Goal: Transaction & Acquisition: Obtain resource

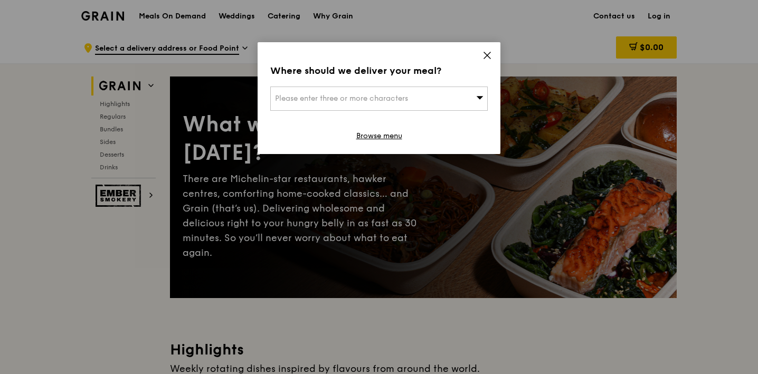
click at [484, 58] on icon at bounding box center [488, 56] width 10 height 10
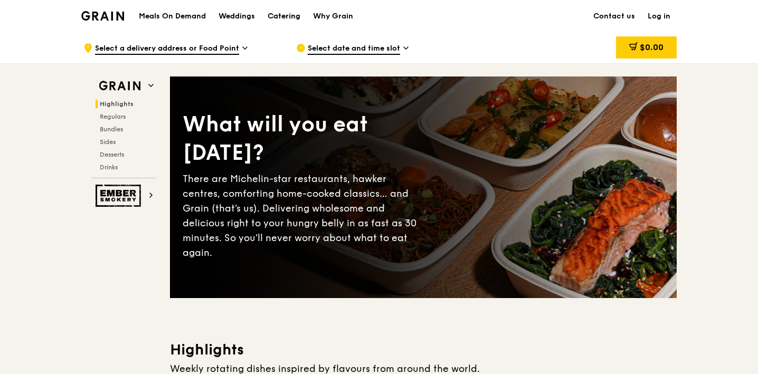
click at [276, 18] on div "Catering" at bounding box center [284, 17] width 33 height 32
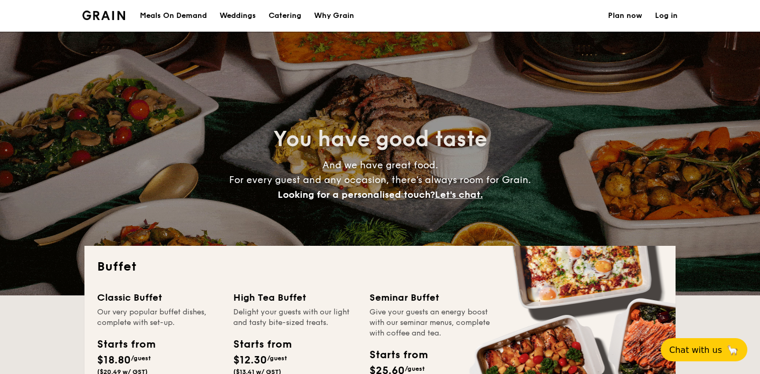
select select
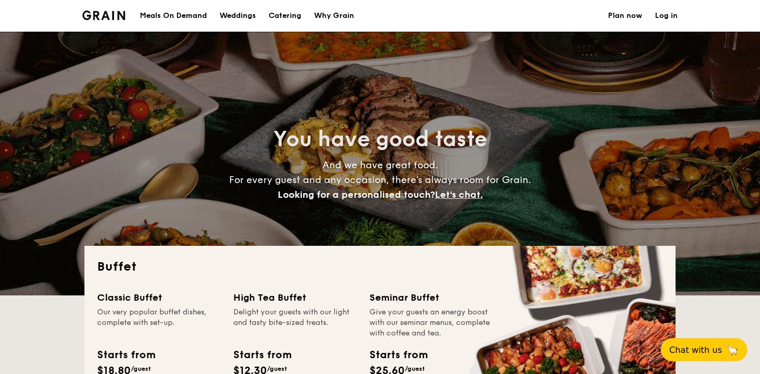
click at [234, 22] on div "Weddings" at bounding box center [238, 16] width 36 height 32
select select
click at [296, 5] on h1 "Catering" at bounding box center [285, 16] width 33 height 32
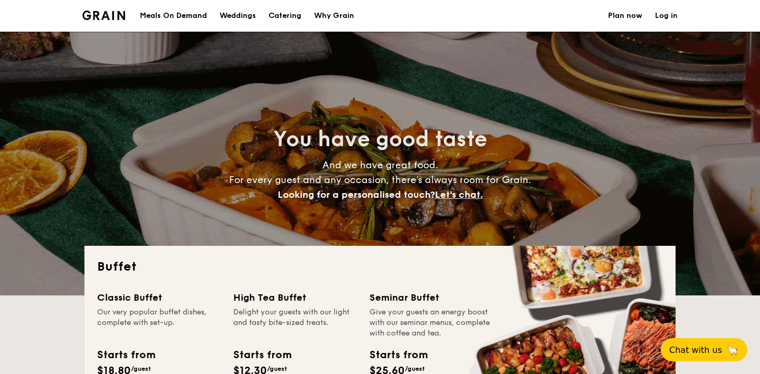
click at [292, 14] on h1 "Catering" at bounding box center [285, 16] width 33 height 32
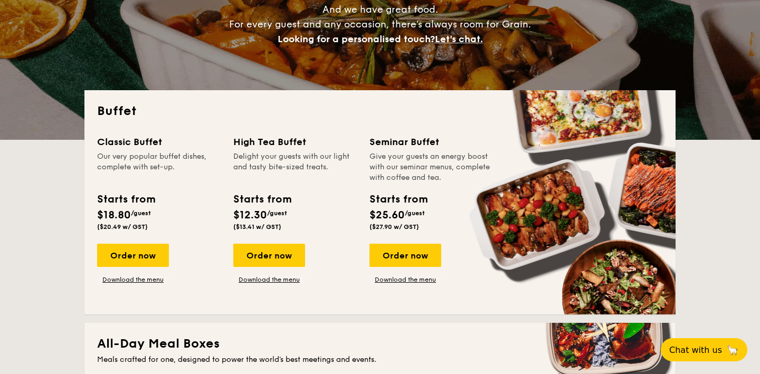
scroll to position [158, 0]
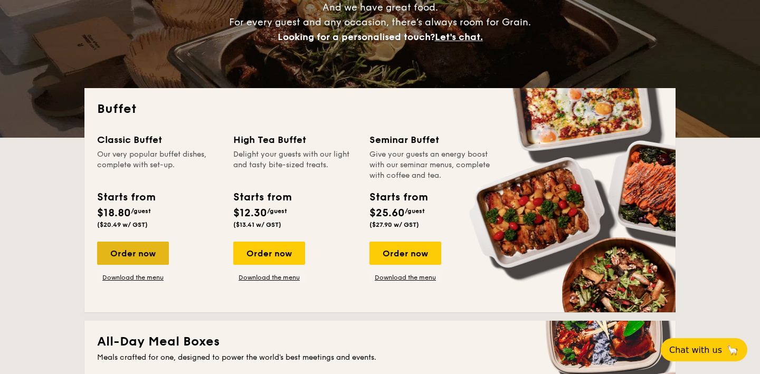
click at [161, 253] on div "Order now" at bounding box center [133, 253] width 72 height 23
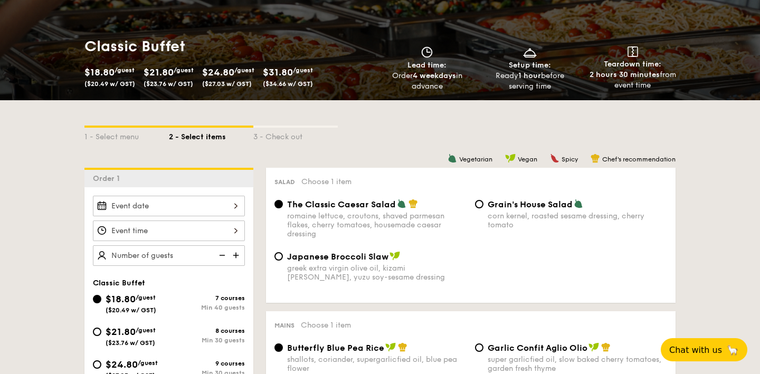
scroll to position [158, 0]
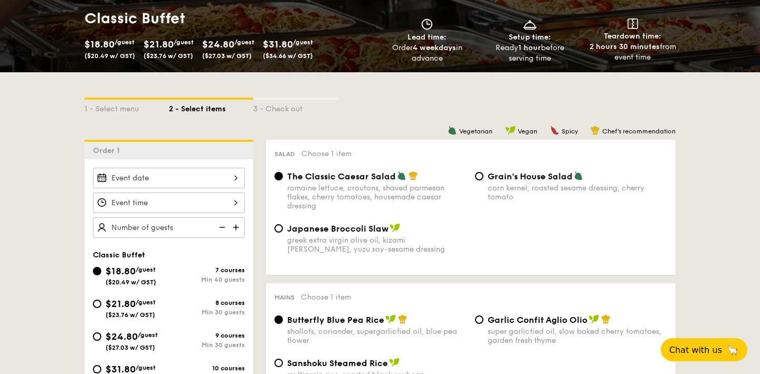
select select
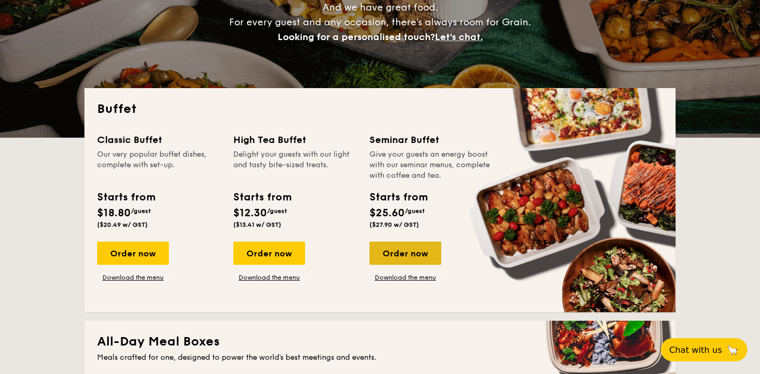
scroll to position [204, 0]
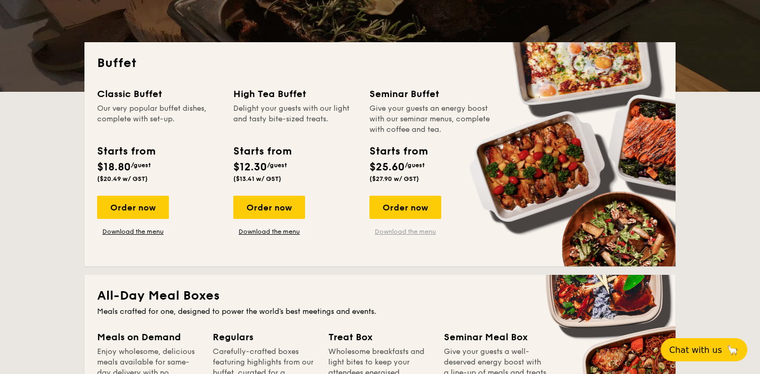
click at [391, 232] on link "Download the menu" at bounding box center [406, 232] width 72 height 8
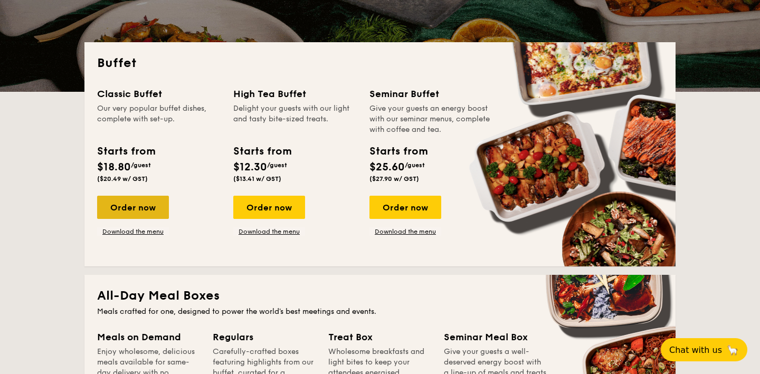
click at [139, 211] on div "Order now" at bounding box center [133, 207] width 72 height 23
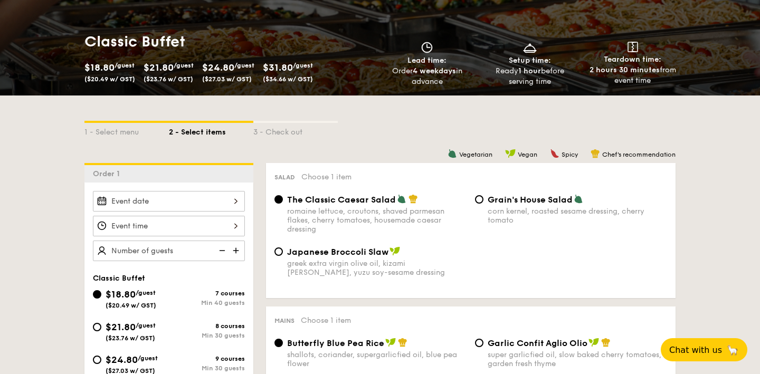
scroll to position [244, 0]
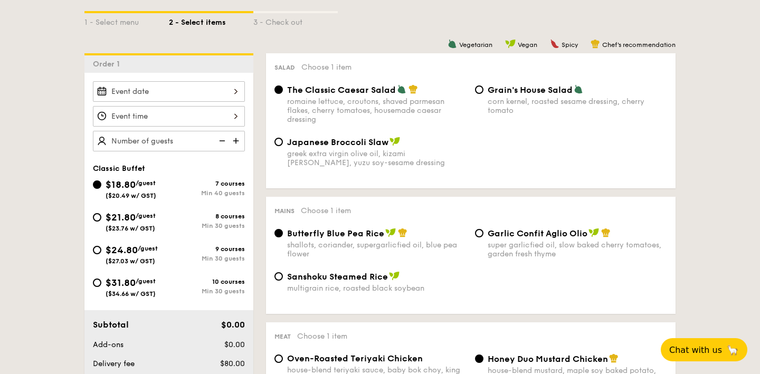
select select
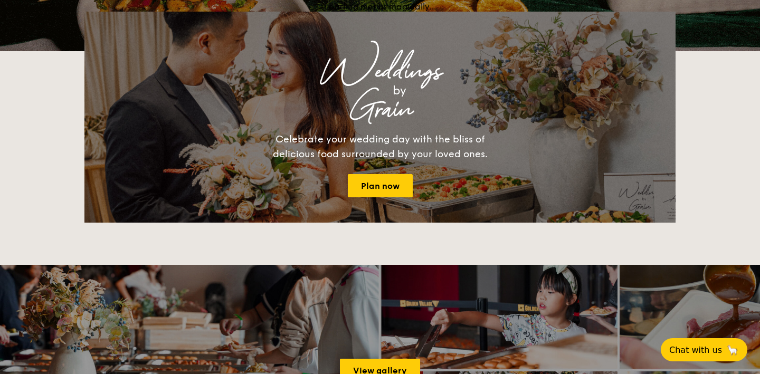
scroll to position [204, 0]
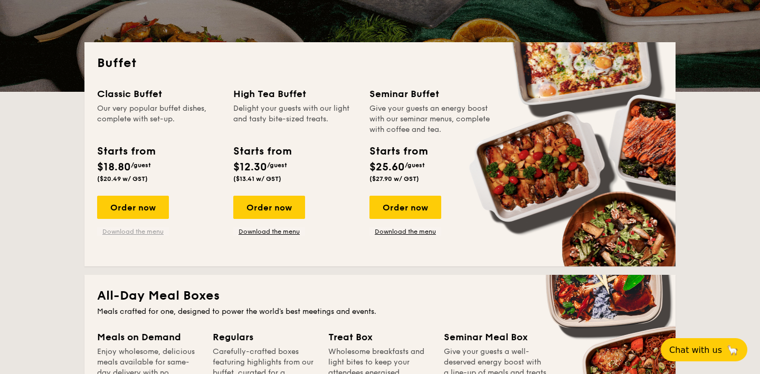
click at [117, 232] on link "Download the menu" at bounding box center [133, 232] width 72 height 8
click at [291, 233] on link "Download the menu" at bounding box center [269, 232] width 72 height 8
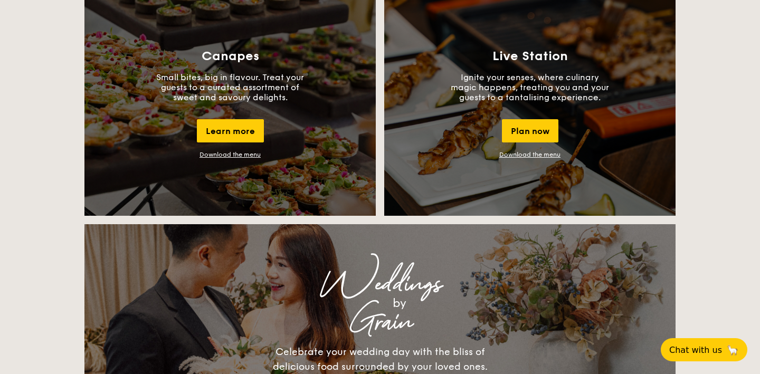
scroll to position [944, 0]
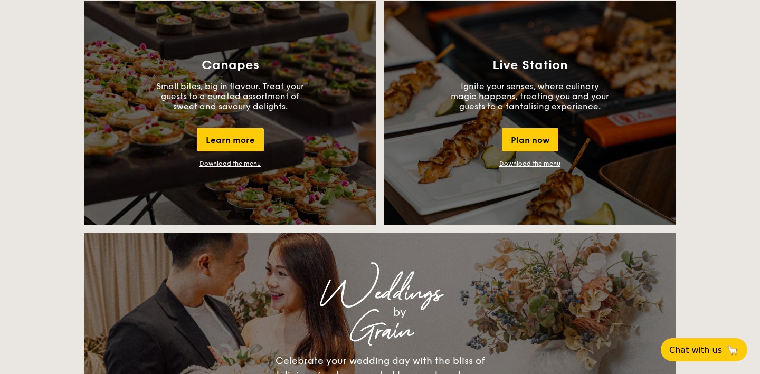
click at [255, 165] on link "Download the menu" at bounding box center [230, 163] width 61 height 7
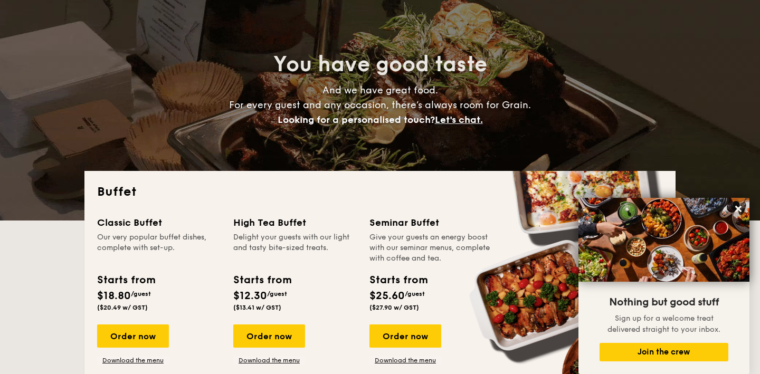
scroll to position [99, 0]
